Goal: Task Accomplishment & Management: Use online tool/utility

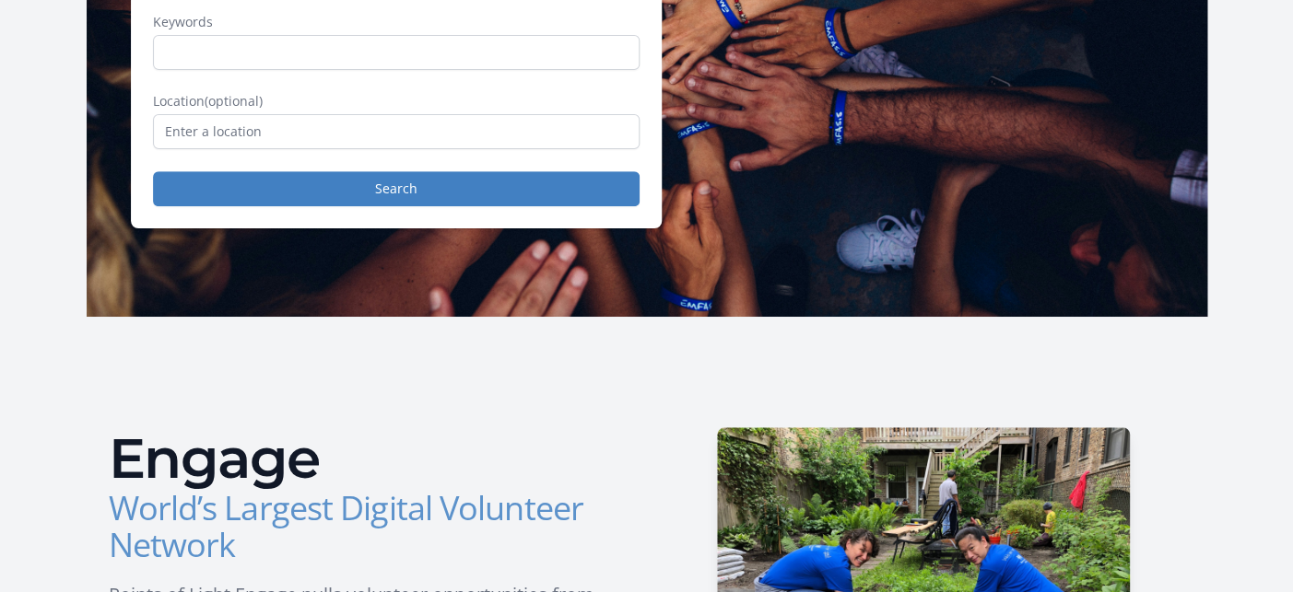
scroll to position [335, 0]
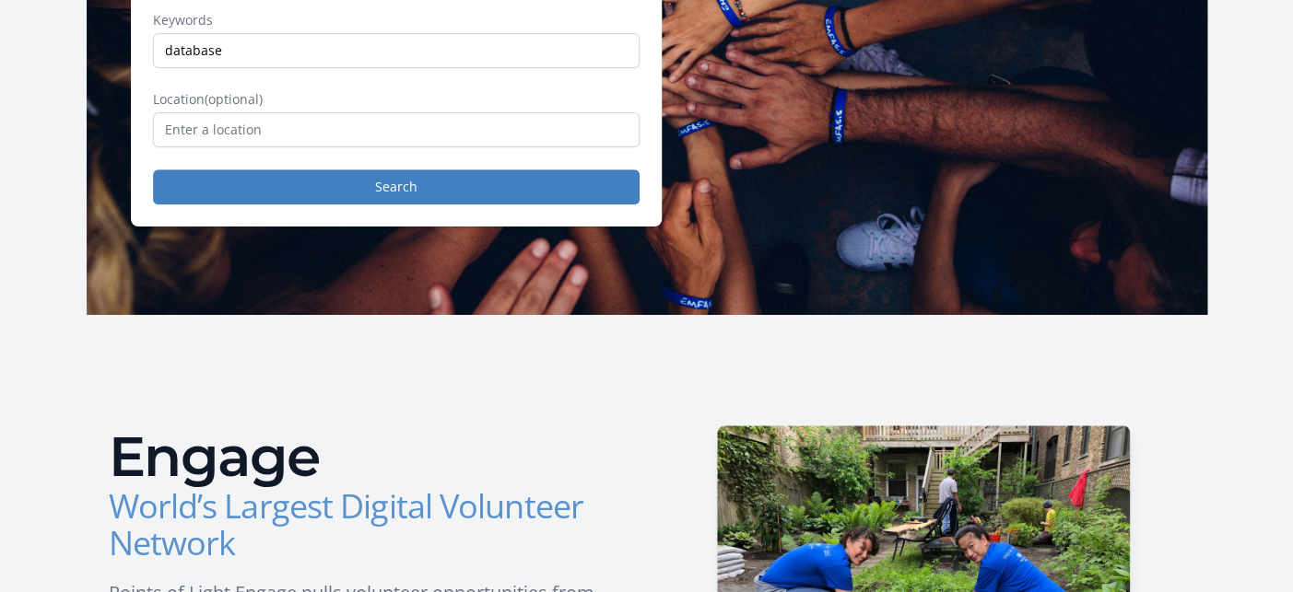
type input "database"
click at [525, 146] on input "text" at bounding box center [396, 129] width 486 height 35
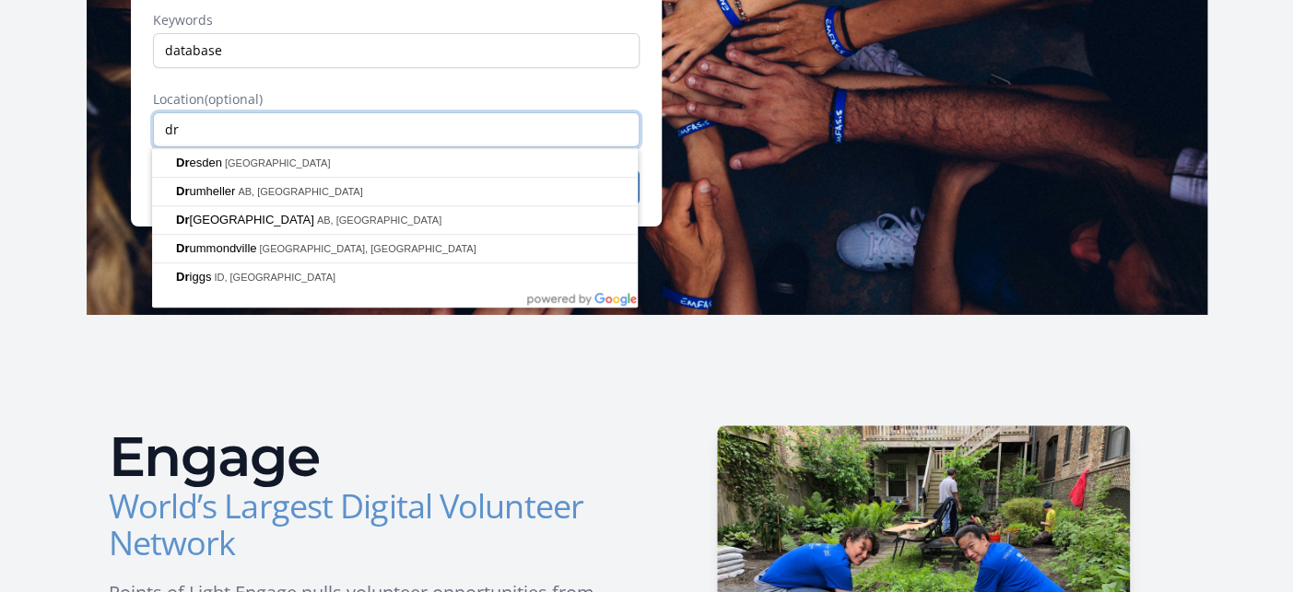
type input "d"
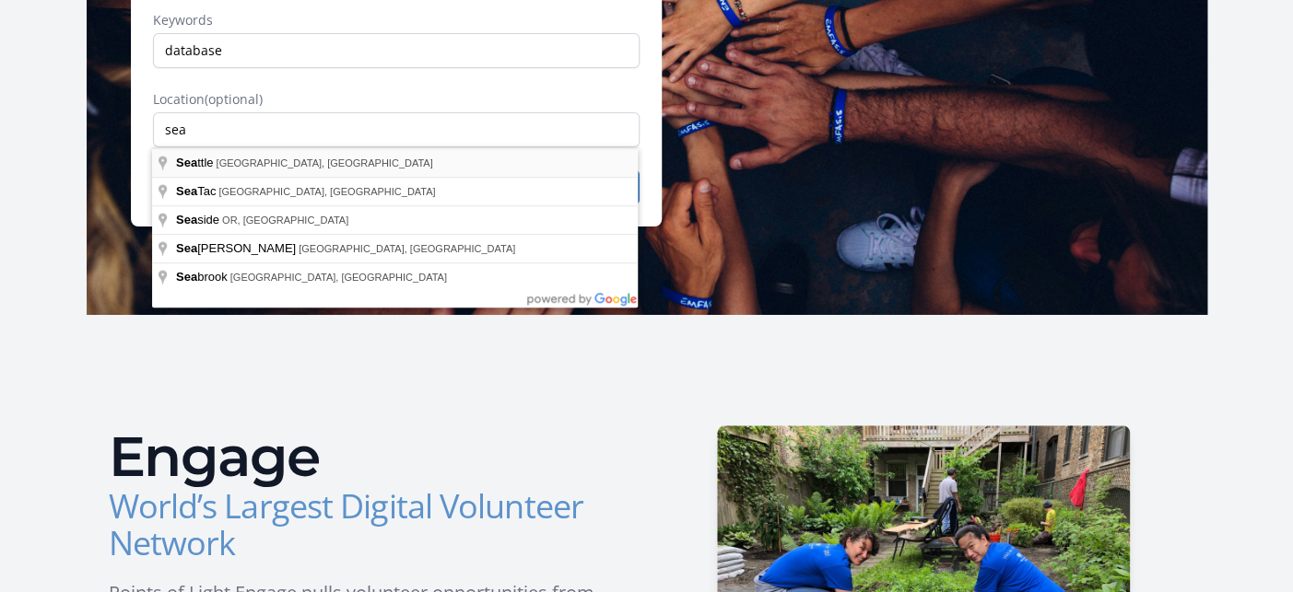
type input "[GEOGRAPHIC_DATA], [GEOGRAPHIC_DATA], [GEOGRAPHIC_DATA]"
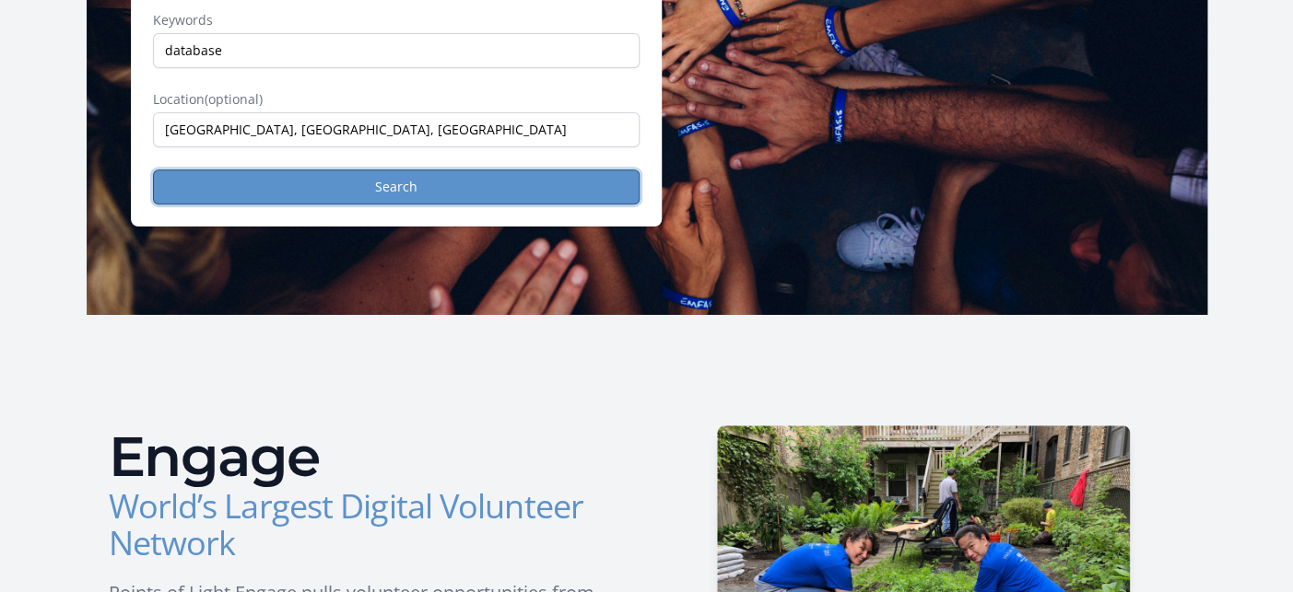
click at [350, 190] on button "Search" at bounding box center [396, 187] width 486 height 35
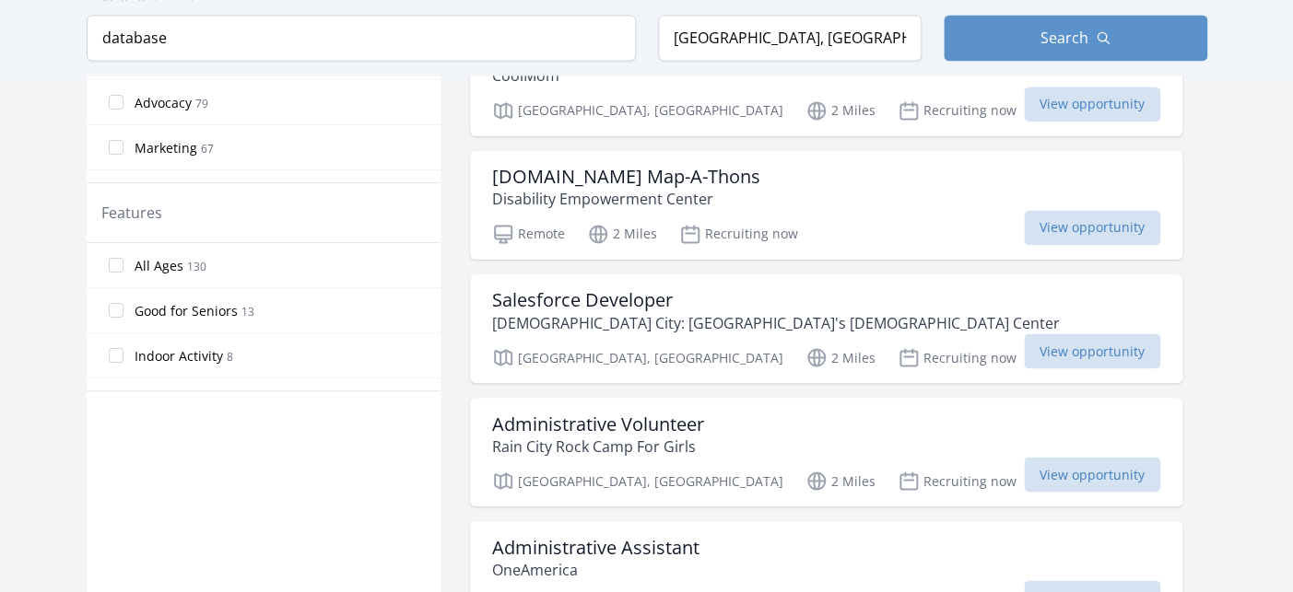
scroll to position [984, 0]
click at [1024, 471] on span "View opportunity" at bounding box center [1092, 473] width 136 height 35
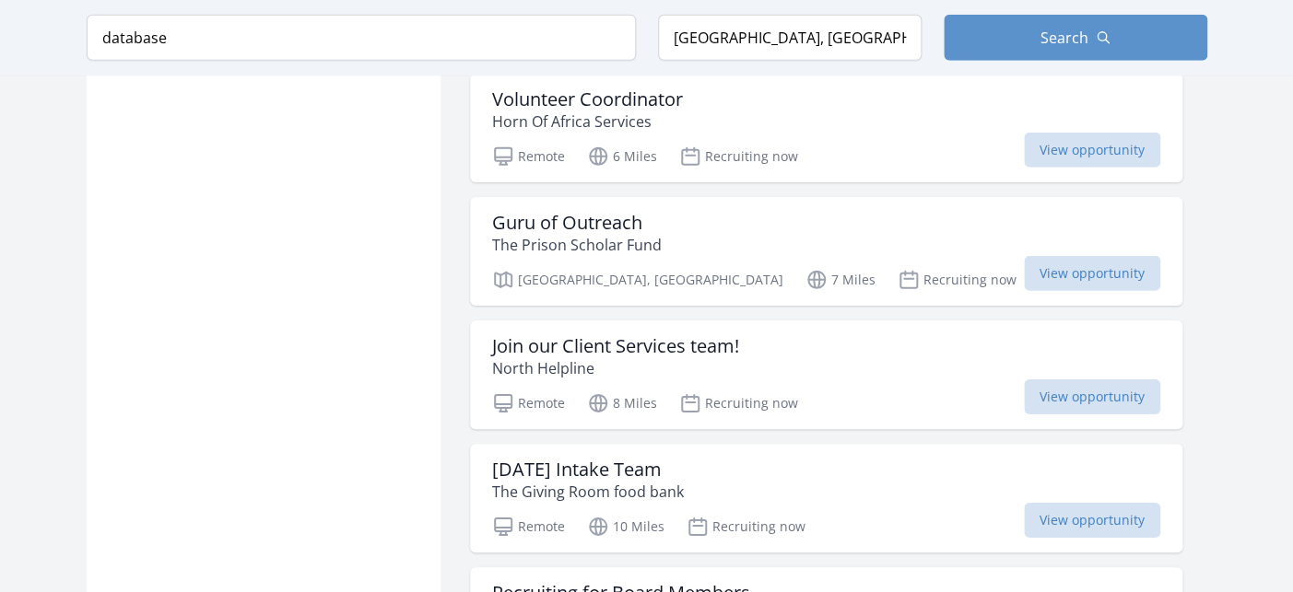
scroll to position [1929, 0]
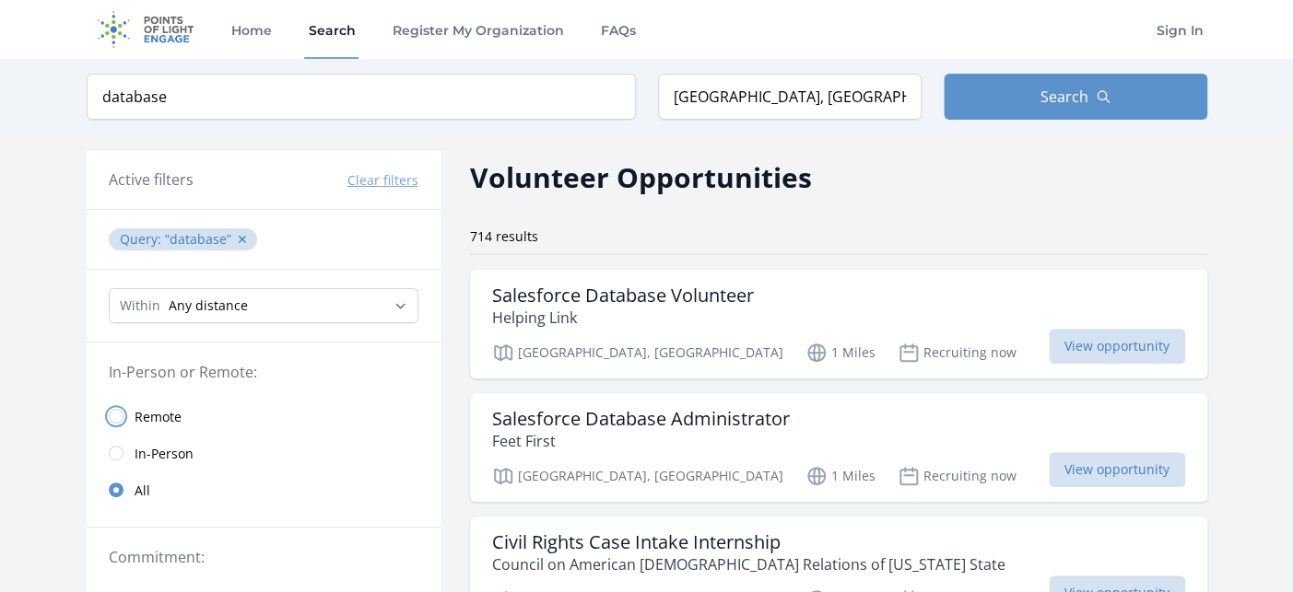
click at [119, 413] on input "radio" at bounding box center [116, 416] width 15 height 15
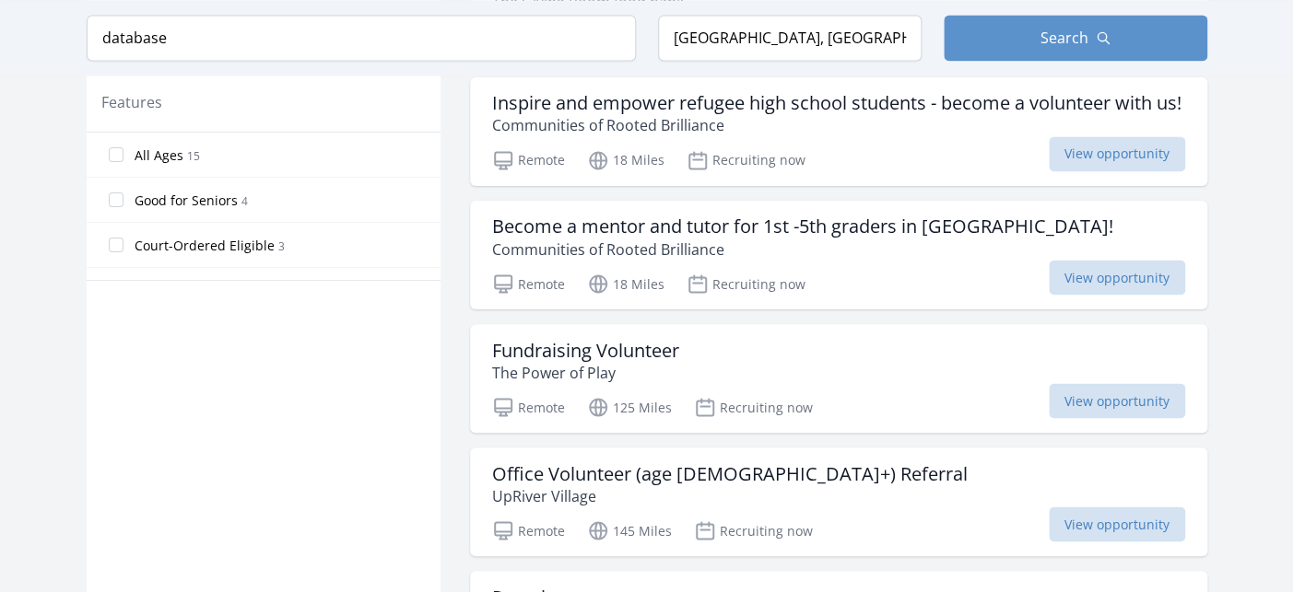
scroll to position [1059, 0]
click at [544, 359] on h3 "Fundraising Volunteer" at bounding box center [585, 348] width 187 height 22
